Goal: Answer question/provide support

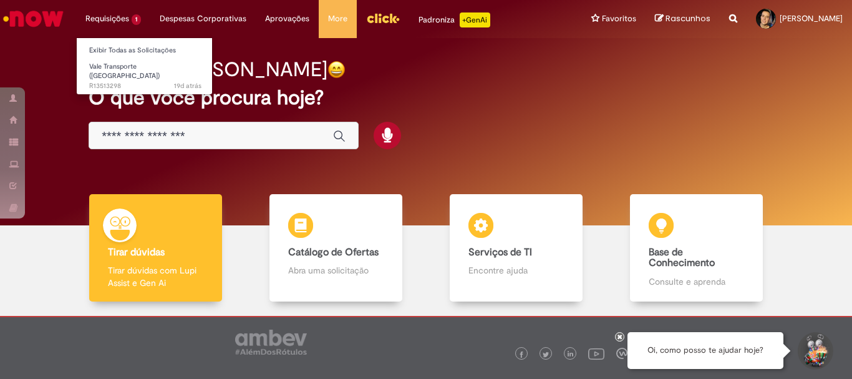
click at [118, 21] on li "Requisições 1 Exibir Todas as Solicitações Vale Transporte (VT) 19d atrás 19 di…" at bounding box center [113, 18] width 74 height 37
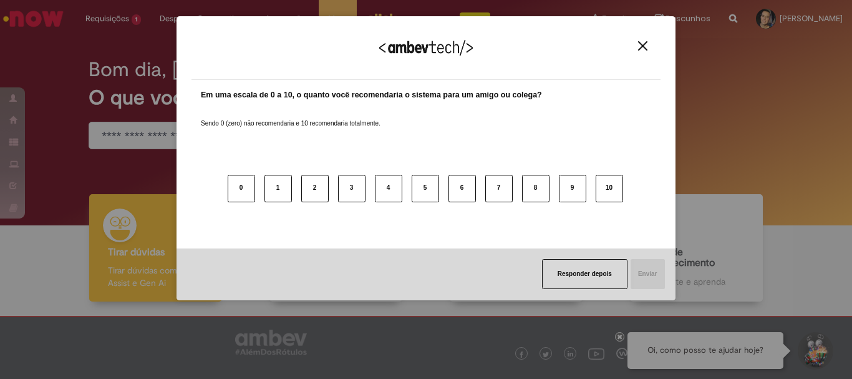
click at [641, 49] on img "Close" at bounding box center [642, 45] width 9 height 9
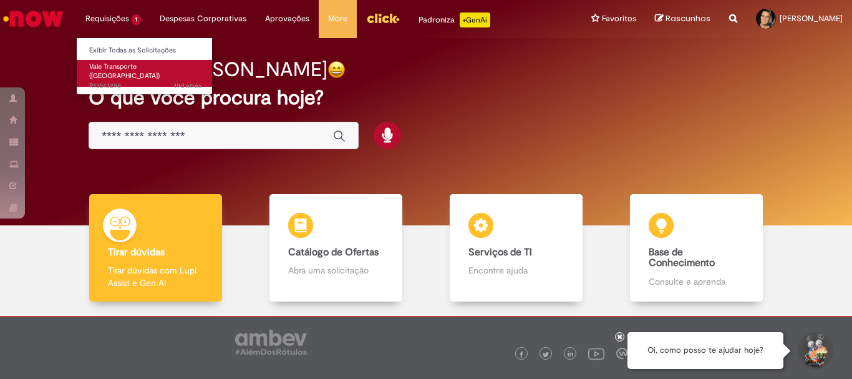
click at [127, 81] on span "19d atrás 19 dias atrás R13513298" at bounding box center [145, 86] width 112 height 10
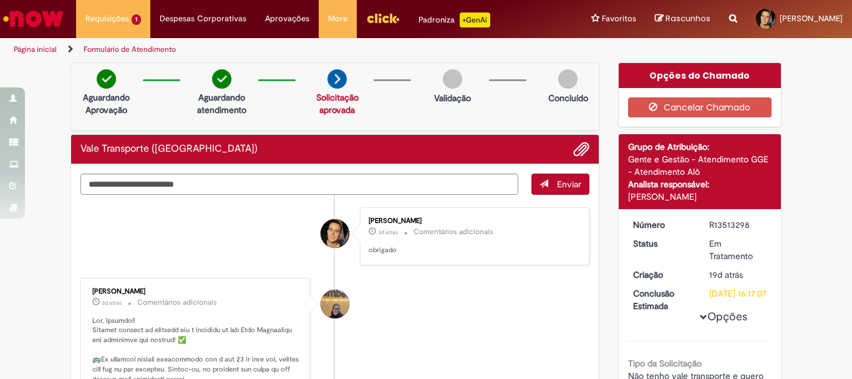
click at [337, 106] on link "Solicitação aprovada" at bounding box center [337, 104] width 42 height 24
click at [483, 187] on textarea "Digite sua mensagem aqui..." at bounding box center [299, 183] width 438 height 21
click at [539, 188] on button "Enviar" at bounding box center [560, 183] width 58 height 21
click at [322, 105] on link "Solicitação aprovada" at bounding box center [337, 104] width 42 height 24
click at [310, 184] on textarea "Digite sua mensagem aqui..." at bounding box center [299, 183] width 438 height 21
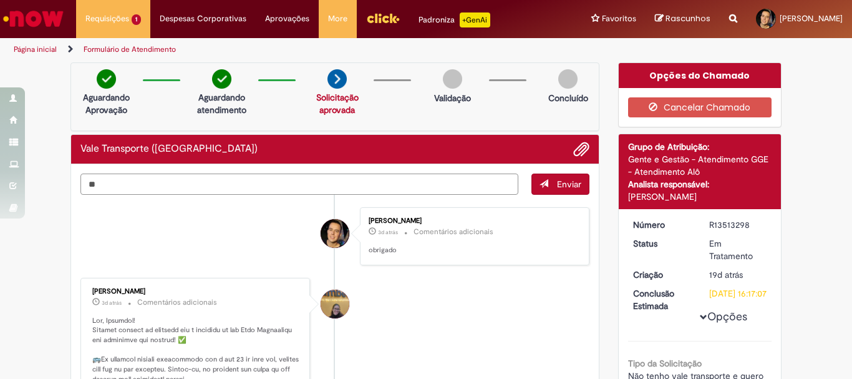
type textarea "*"
click at [544, 184] on button "Enviar" at bounding box center [560, 183] width 58 height 21
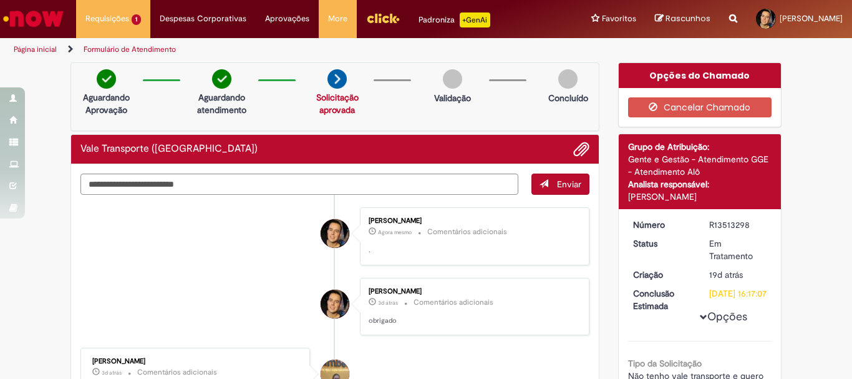
click at [332, 104] on div "Solicitação aprovada" at bounding box center [337, 103] width 60 height 25
click at [384, 26] on img "Menu Cabeçalho" at bounding box center [383, 18] width 34 height 19
